Goal: Task Accomplishment & Management: Manage account settings

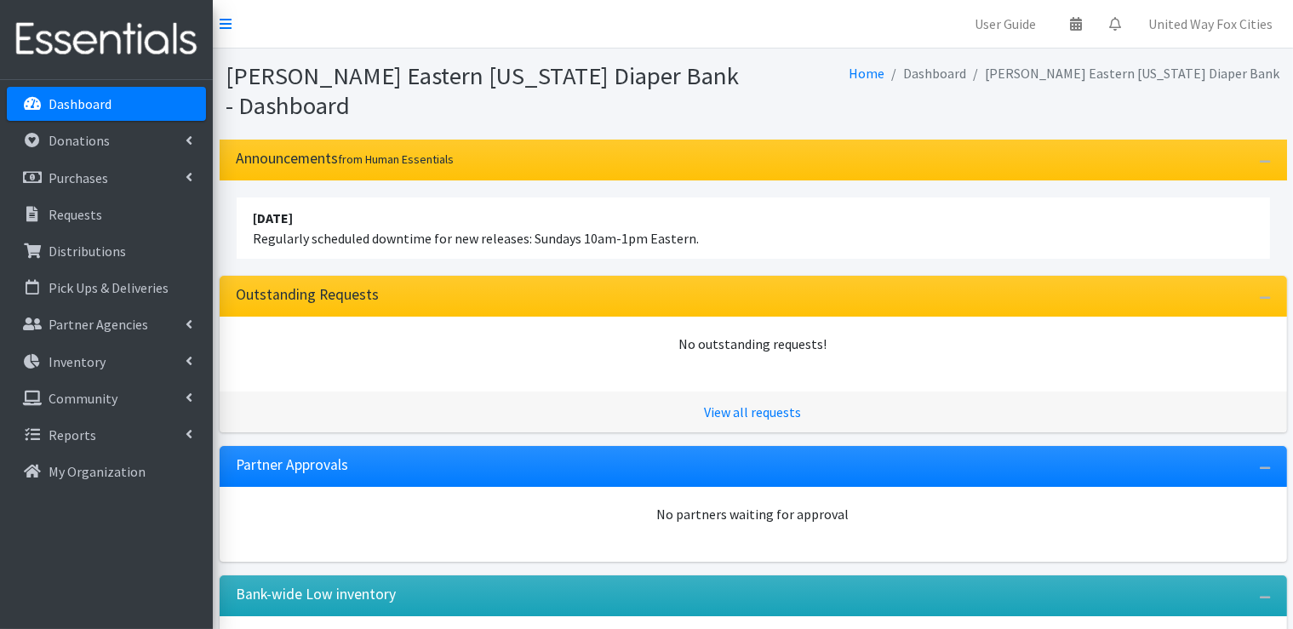
click at [83, 105] on p "Dashboard" at bounding box center [80, 103] width 63 height 17
click at [1211, 26] on link "United Way Fox Cities" at bounding box center [1211, 24] width 152 height 34
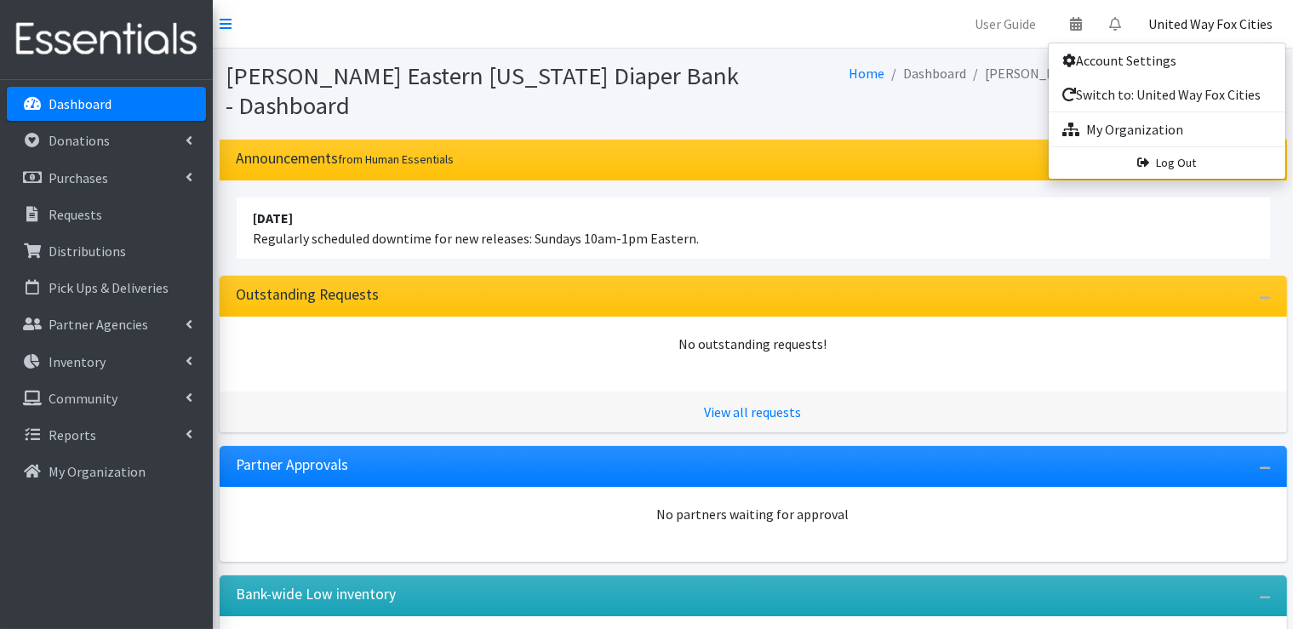
click at [833, 26] on nav "User Guide 0 Pick-ups remaining this week View Calendar 0 Requests 0 Partner Ag…" at bounding box center [753, 24] width 1080 height 49
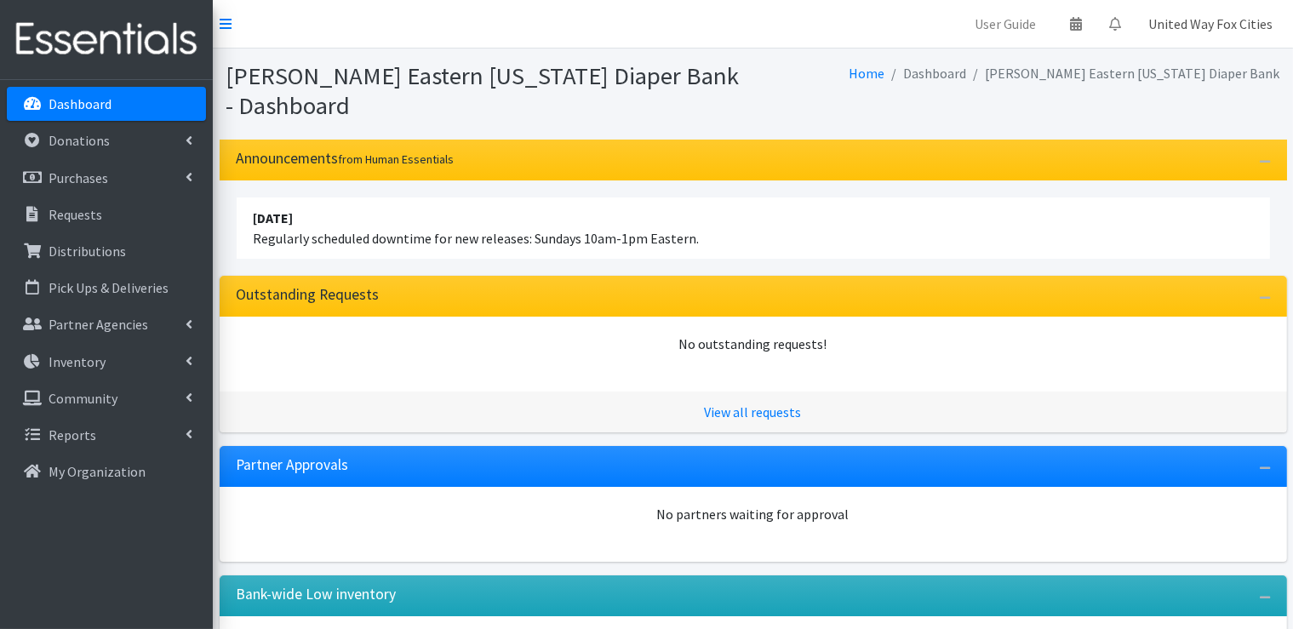
click at [1209, 26] on link "United Way Fox Cities" at bounding box center [1211, 24] width 152 height 34
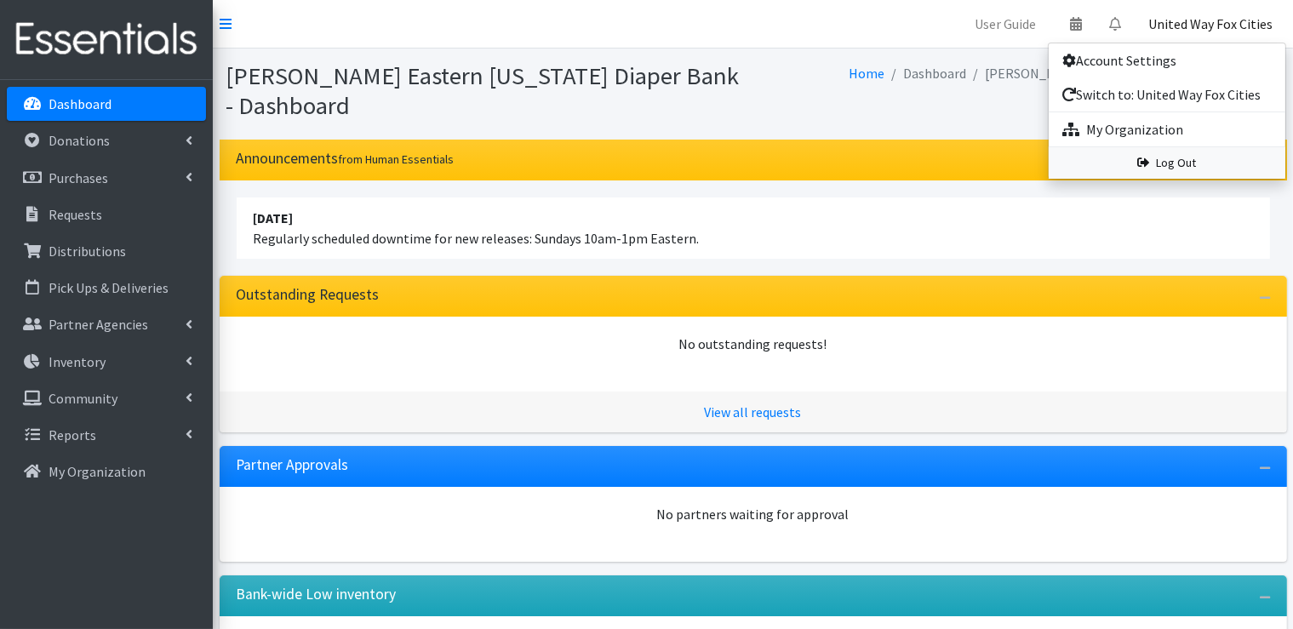
click at [1158, 167] on link "Log Out" at bounding box center [1167, 162] width 237 height 31
